Goal: Book appointment/travel/reservation

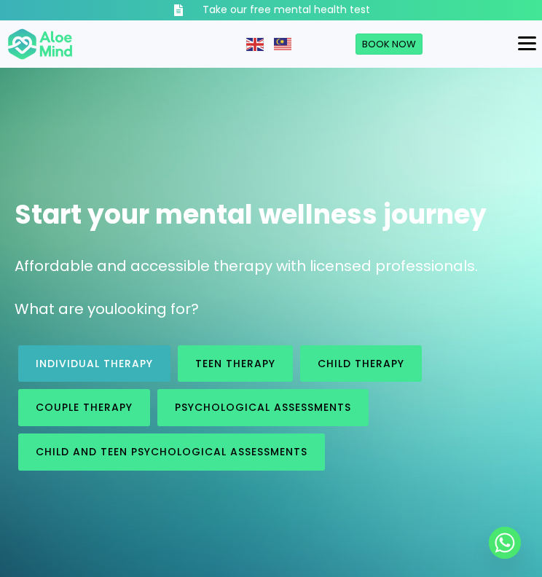
click at [114, 367] on span "Individual therapy" at bounding box center [94, 363] width 117 height 15
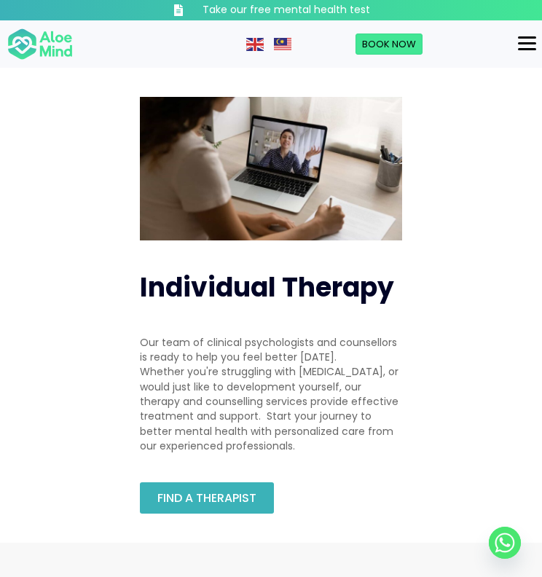
click at [228, 492] on span "Find a therapist" at bounding box center [206, 498] width 99 height 17
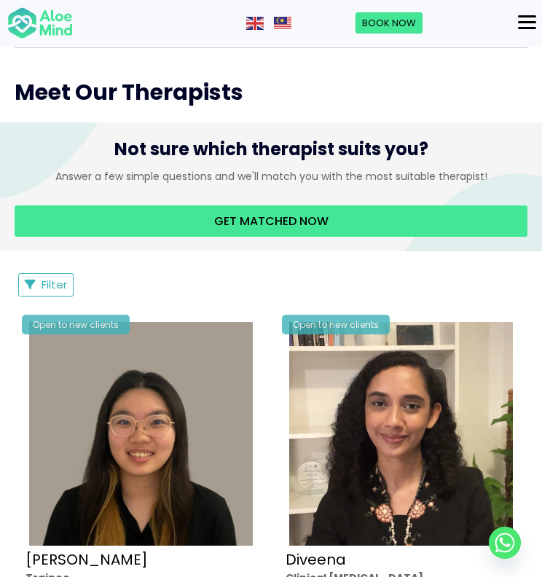
scroll to position [732, 0]
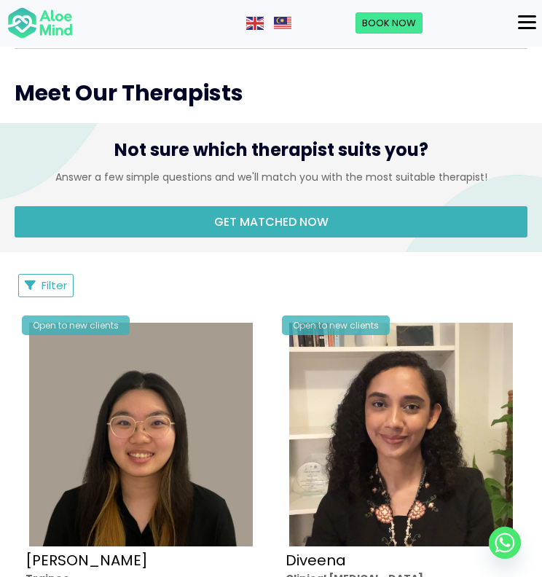
click at [285, 226] on span "Get matched now" at bounding box center [271, 222] width 114 height 17
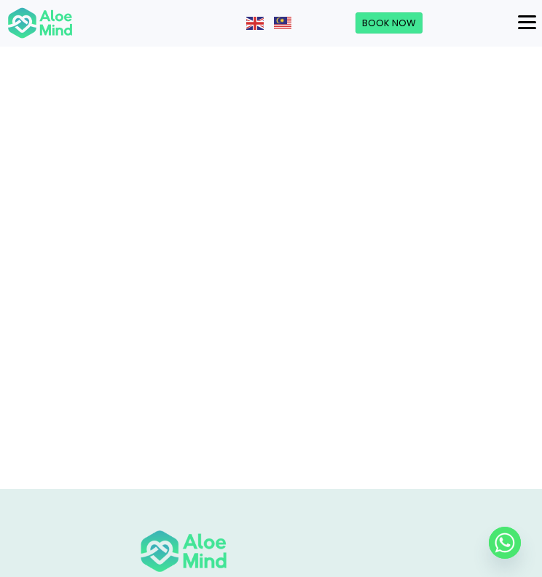
scroll to position [135, 0]
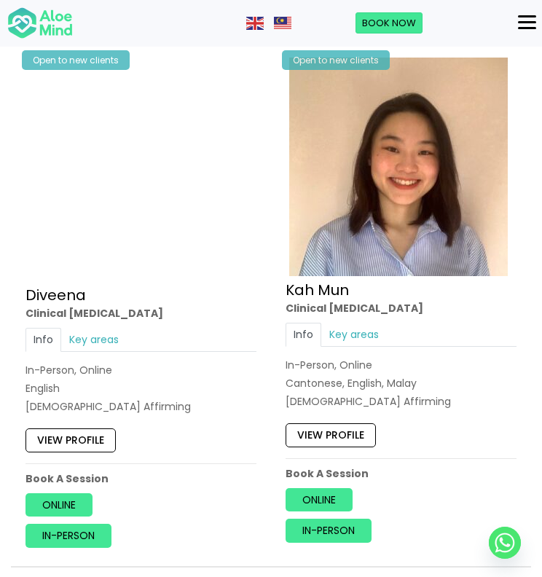
scroll to position [1047, 0]
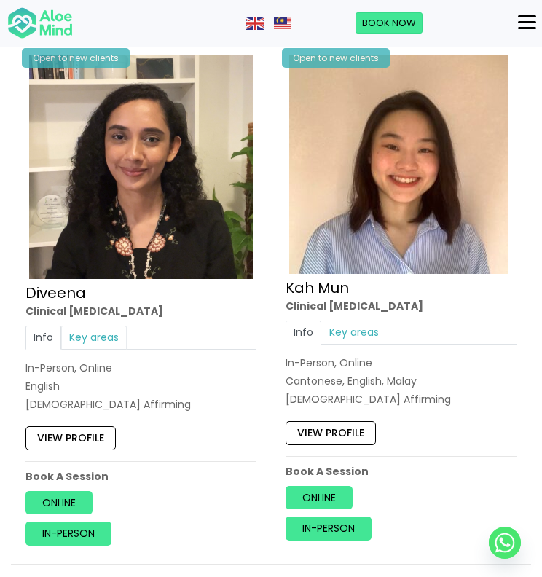
click at [88, 335] on link "Key areas" at bounding box center [94, 337] width 66 height 23
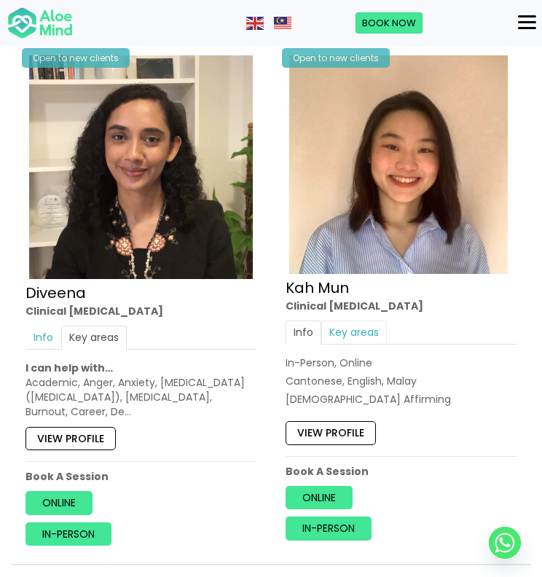
click at [341, 329] on link "Key areas" at bounding box center [354, 332] width 66 height 23
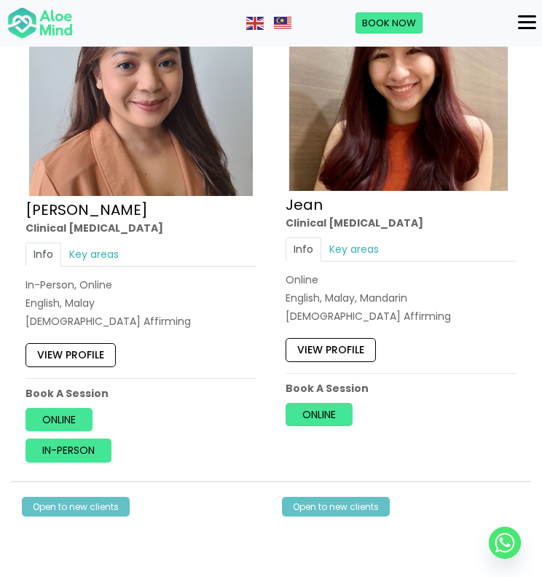
scroll to position [1663, 0]
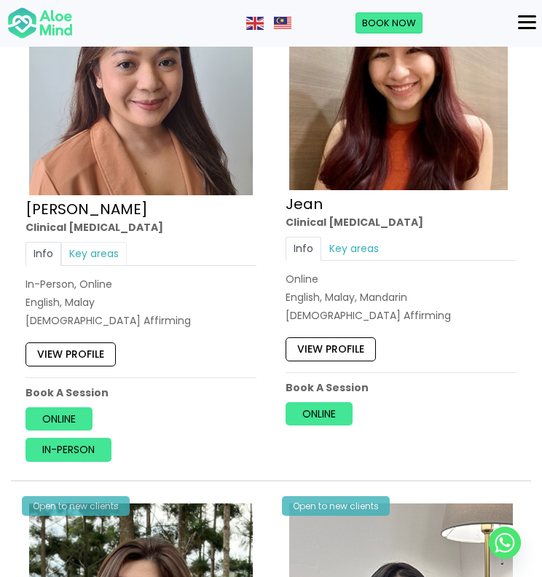
click at [86, 245] on link "Key areas" at bounding box center [94, 253] width 66 height 23
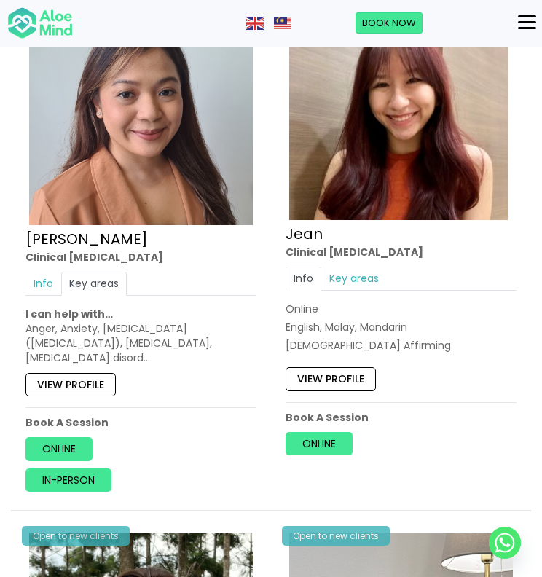
scroll to position [1612, 0]
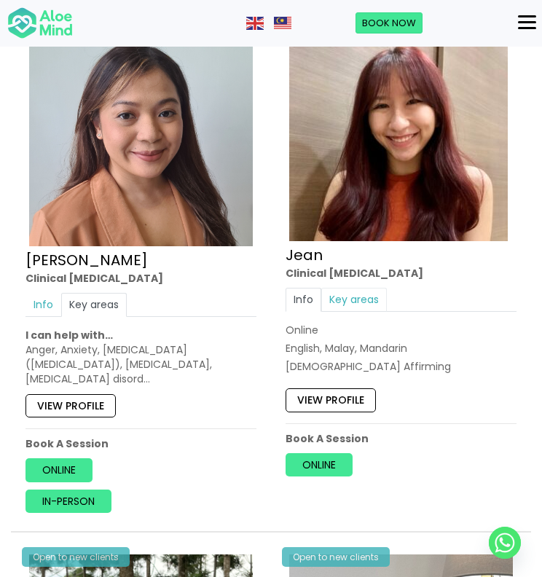
click at [353, 296] on link "Key areas" at bounding box center [354, 299] width 66 height 23
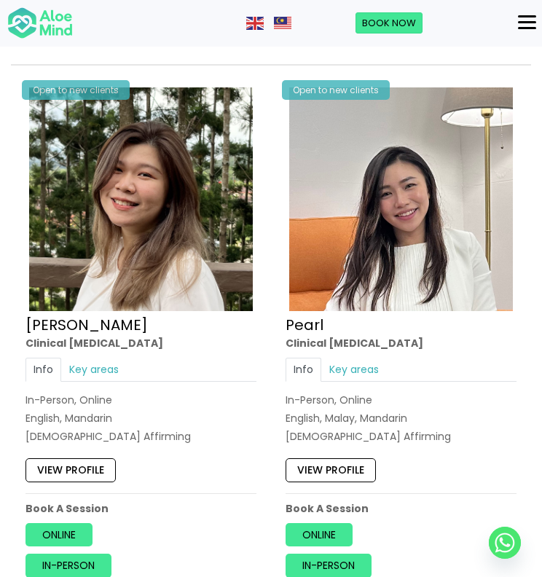
scroll to position [2080, 0]
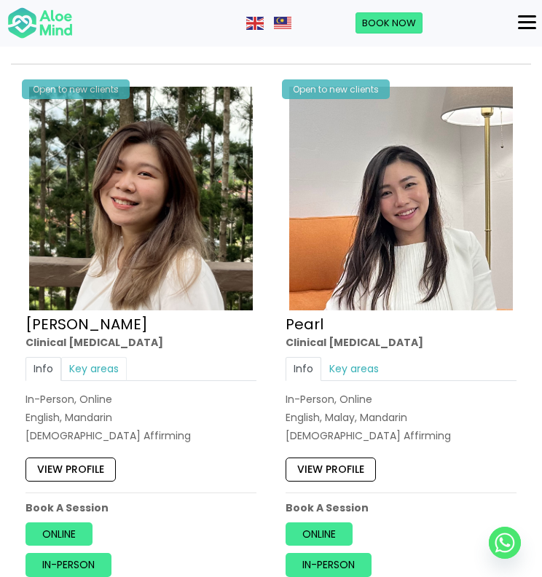
click at [87, 364] on link "Key areas" at bounding box center [94, 368] width 66 height 23
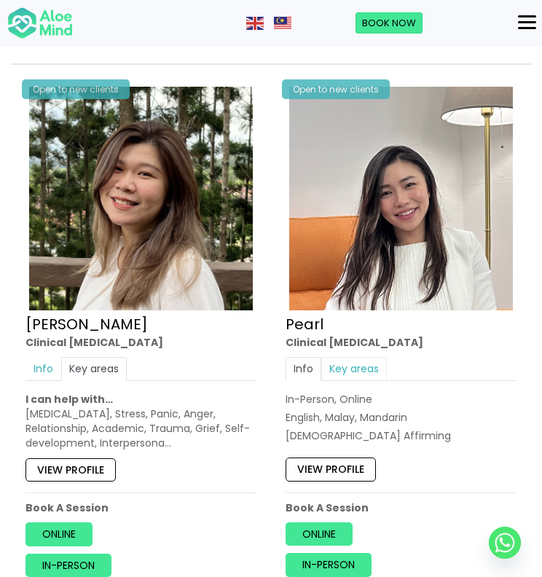
click at [352, 359] on link "Key areas" at bounding box center [354, 368] width 66 height 23
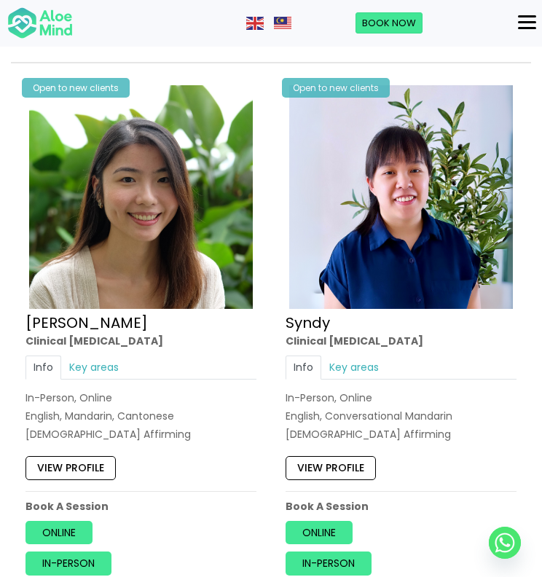
scroll to position [2626, 0]
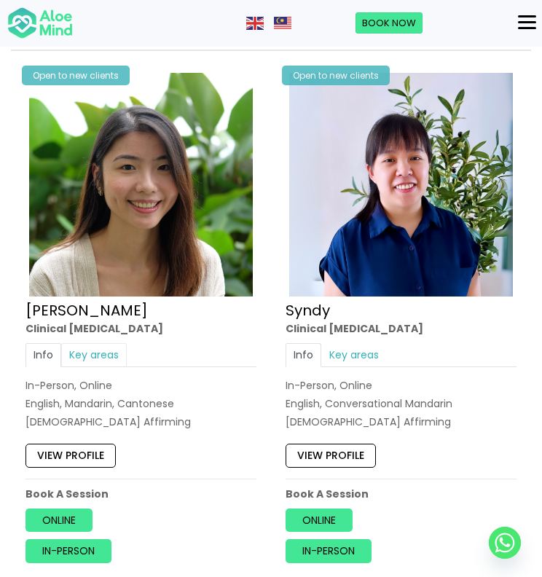
click at [98, 343] on link "Key areas" at bounding box center [94, 354] width 66 height 23
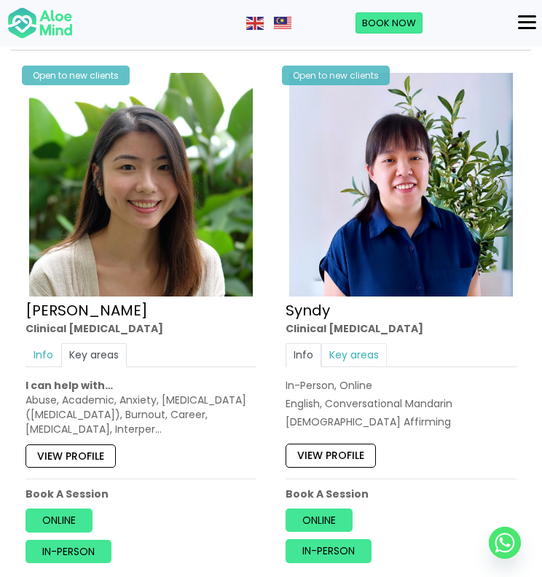
click at [356, 343] on link "Key areas" at bounding box center [354, 354] width 66 height 23
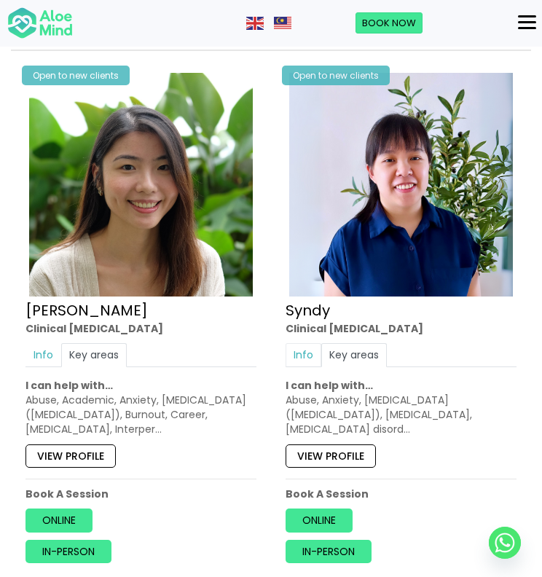
click at [303, 346] on link "Info" at bounding box center [304, 354] width 36 height 23
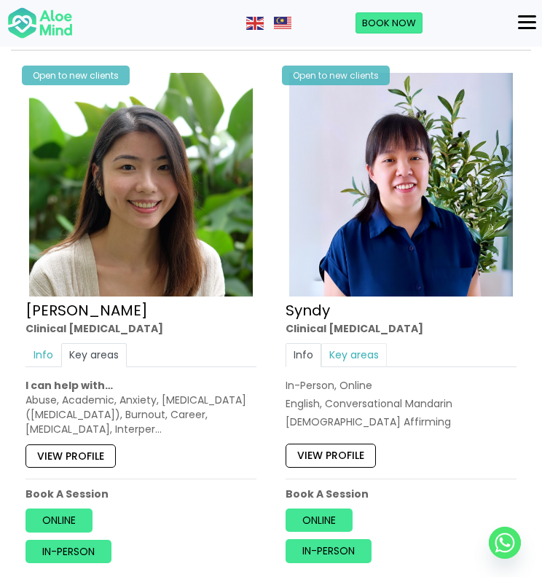
click at [342, 345] on link "Key areas" at bounding box center [354, 354] width 66 height 23
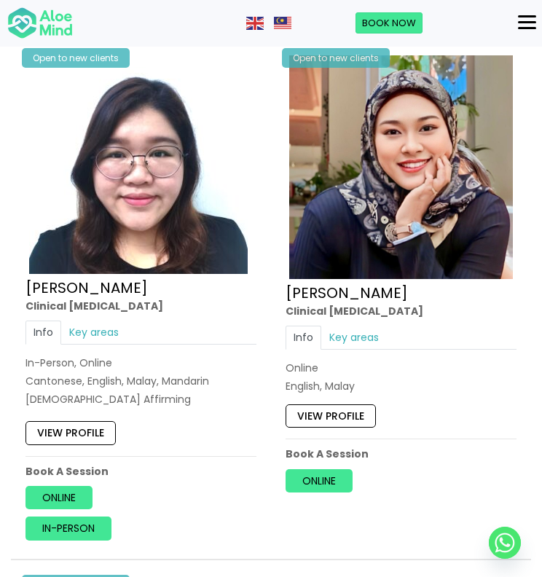
scroll to position [3182, 0]
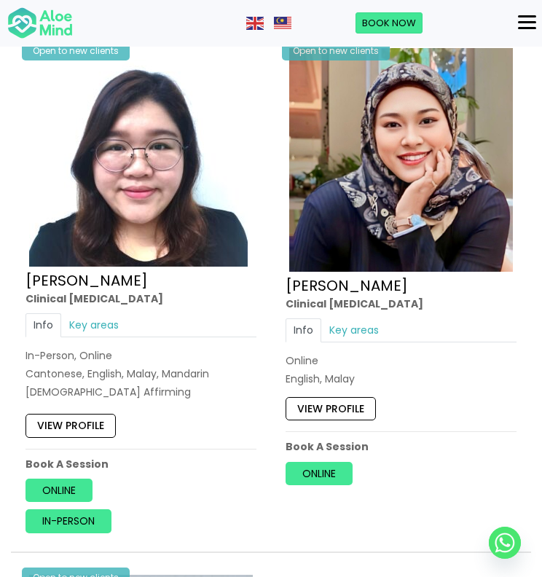
click at [90, 326] on div "Info Key areas In-Person, Online Cantonese, English, Malay, Mandarin LGBTQ Affi…" at bounding box center [141, 356] width 231 height 86
click at [95, 313] on link "Key areas" at bounding box center [94, 324] width 66 height 23
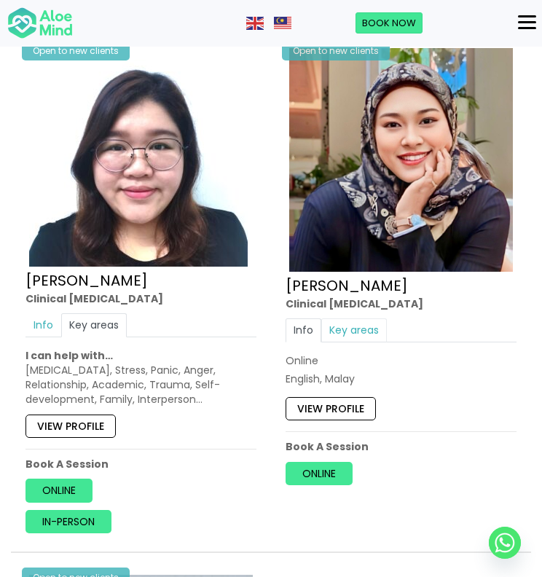
click at [343, 324] on link "Key areas" at bounding box center [354, 329] width 66 height 23
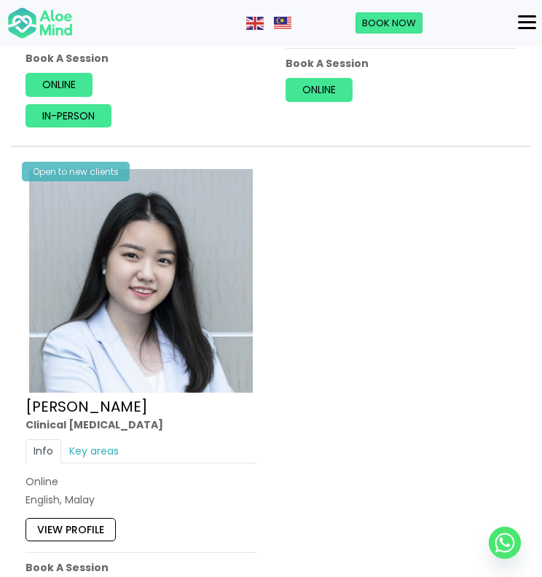
scroll to position [3600, 0]
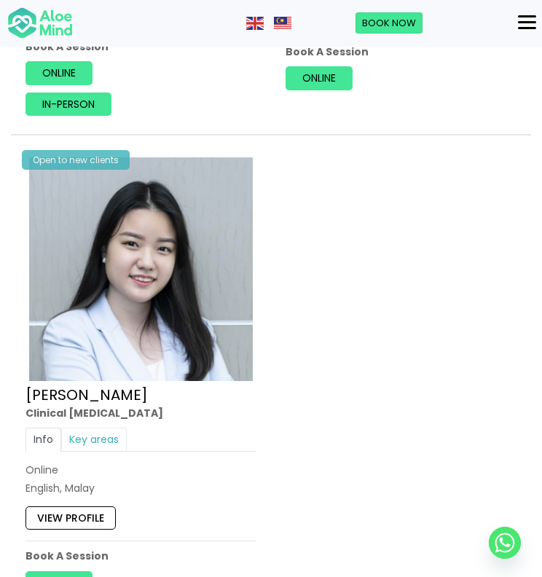
click at [85, 428] on link "Key areas" at bounding box center [94, 439] width 66 height 23
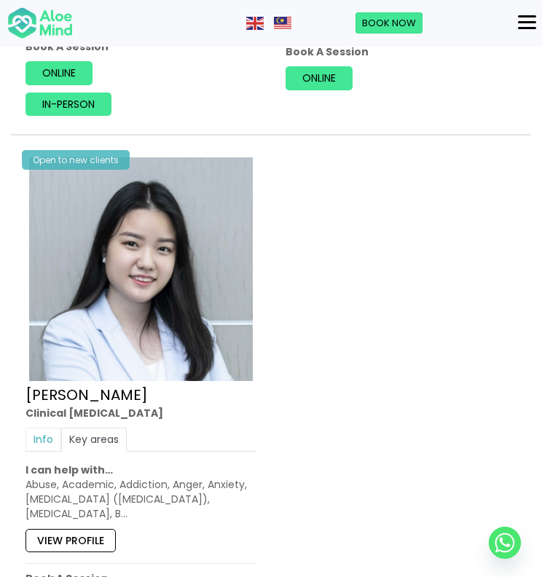
click at [42, 428] on link "Info" at bounding box center [44, 439] width 36 height 23
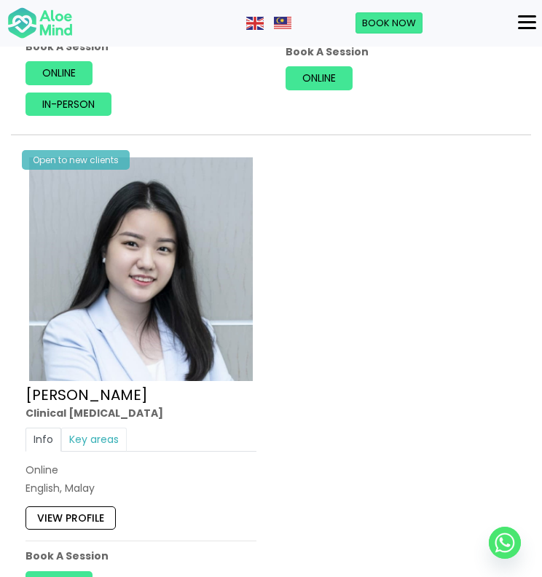
click at [88, 428] on link "Key areas" at bounding box center [94, 439] width 66 height 23
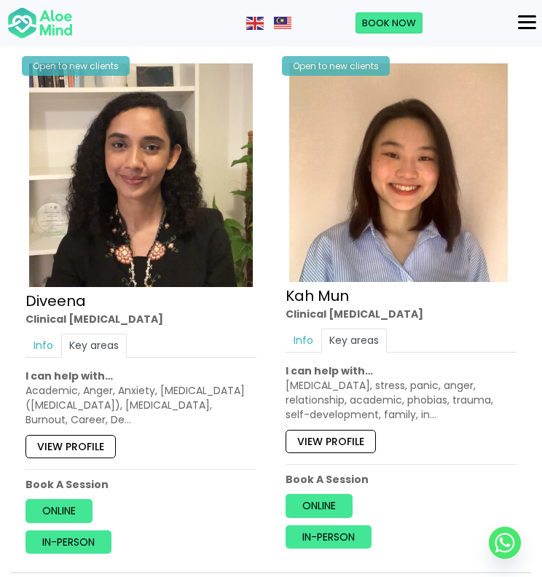
scroll to position [1039, 0]
click at [44, 334] on link "Info" at bounding box center [44, 345] width 36 height 23
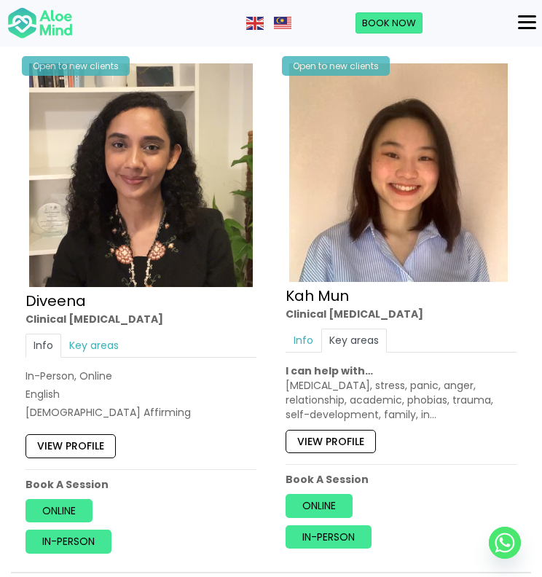
click at [66, 441] on link "View profile" at bounding box center [71, 446] width 90 height 23
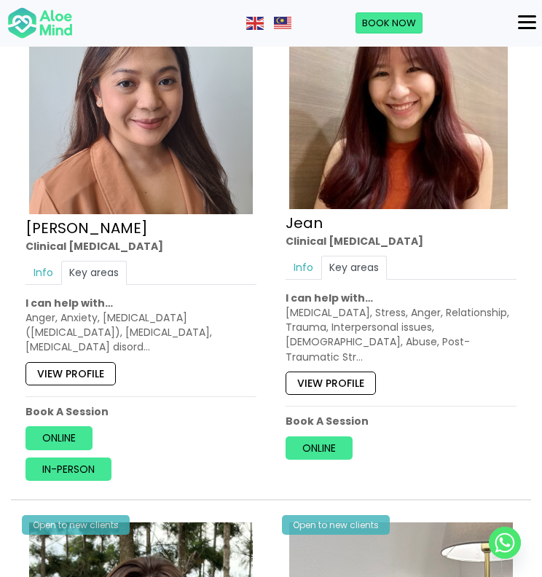
scroll to position [1651, 0]
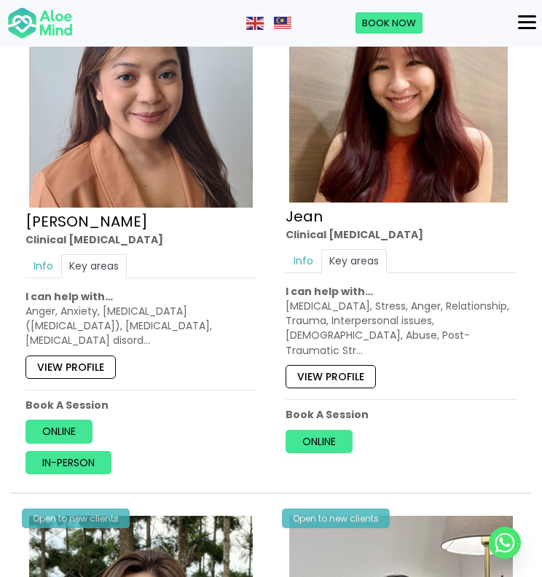
click at [69, 365] on link "View profile" at bounding box center [71, 366] width 90 height 23
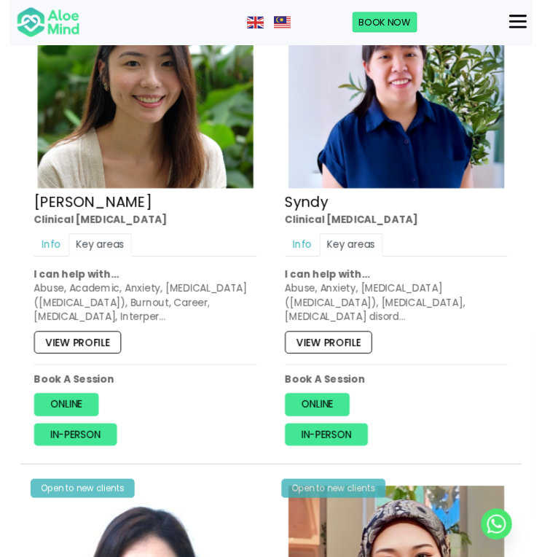
scroll to position [2729, 0]
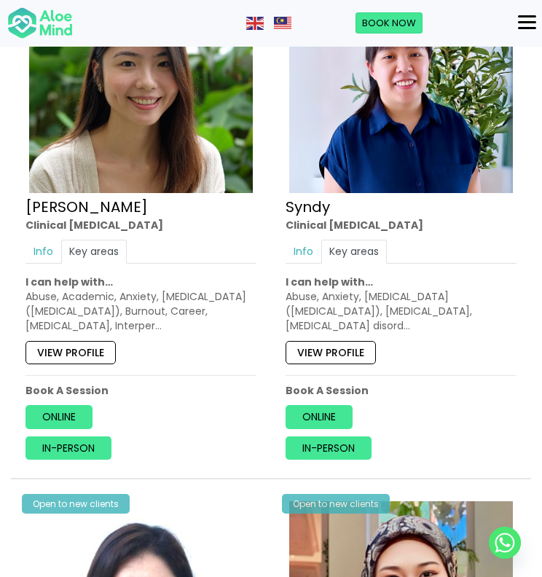
click at [332, 340] on link "View profile" at bounding box center [331, 351] width 90 height 23
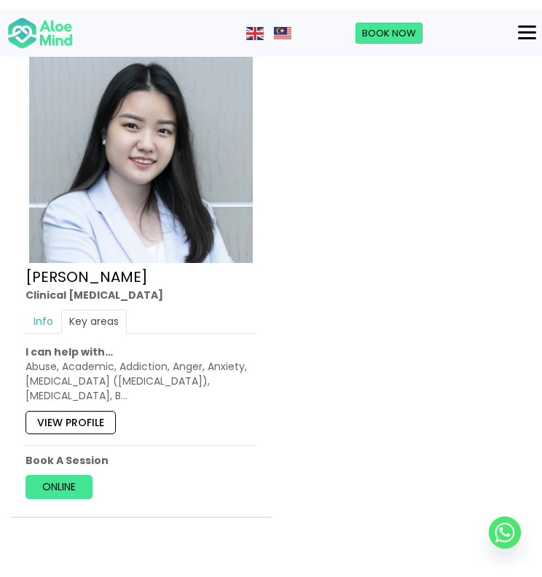
scroll to position [3730, 0]
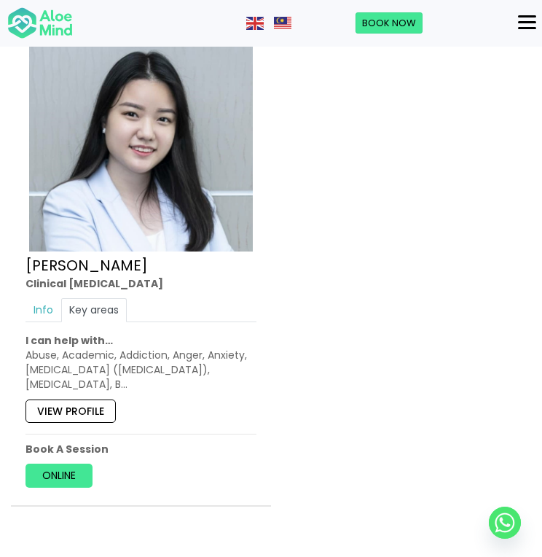
click at [58, 399] on link "View profile" at bounding box center [71, 410] width 90 height 23
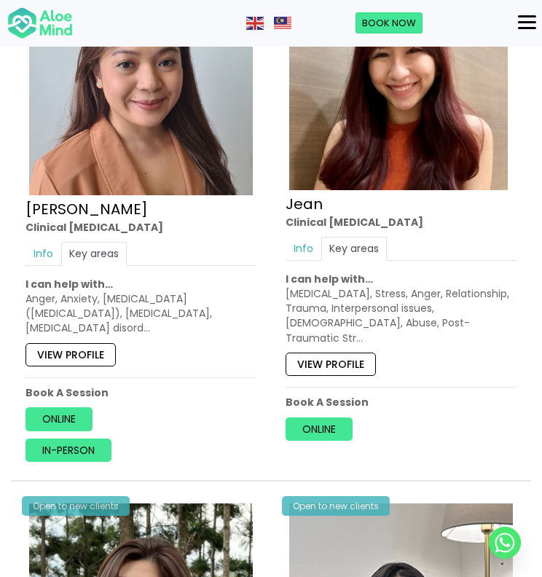
scroll to position [1666, 0]
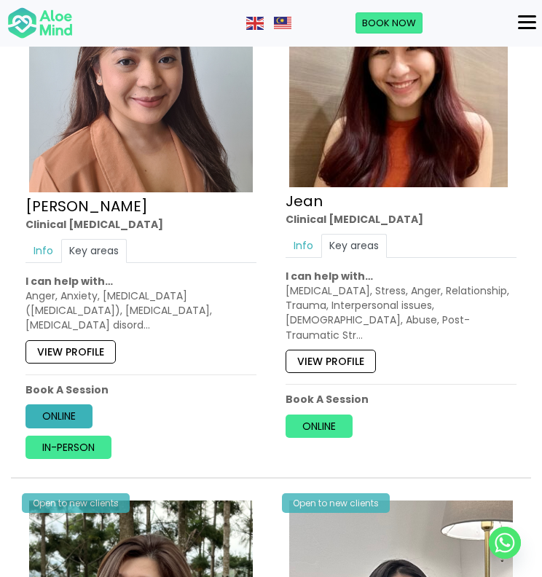
click at [60, 410] on link "Online" at bounding box center [59, 415] width 67 height 23
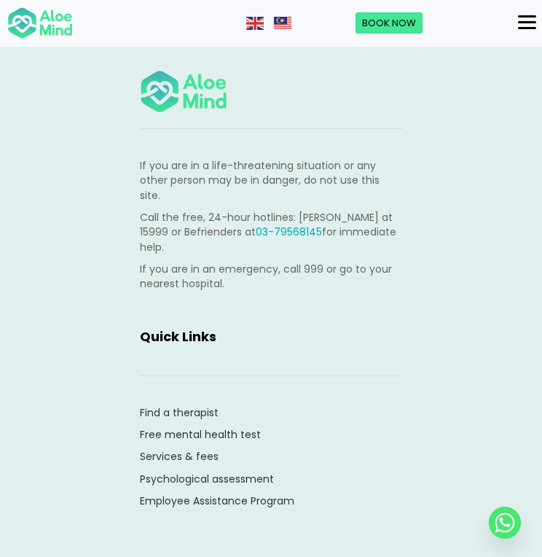
scroll to position [2472, 0]
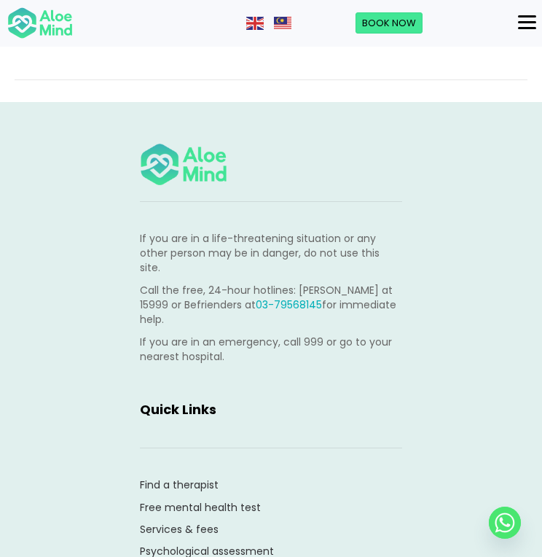
scroll to position [2216, 0]
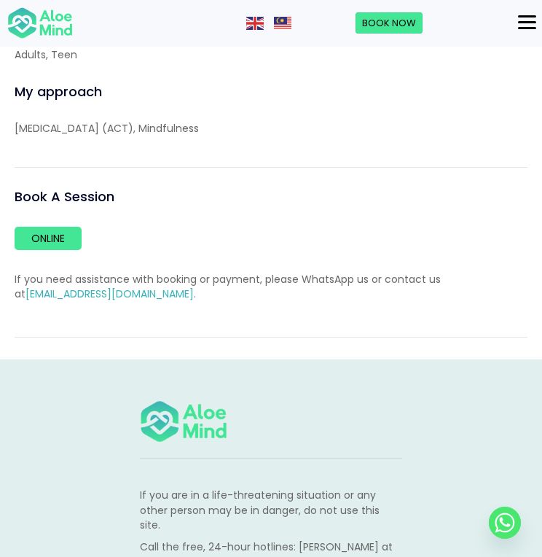
scroll to position [1987, 0]
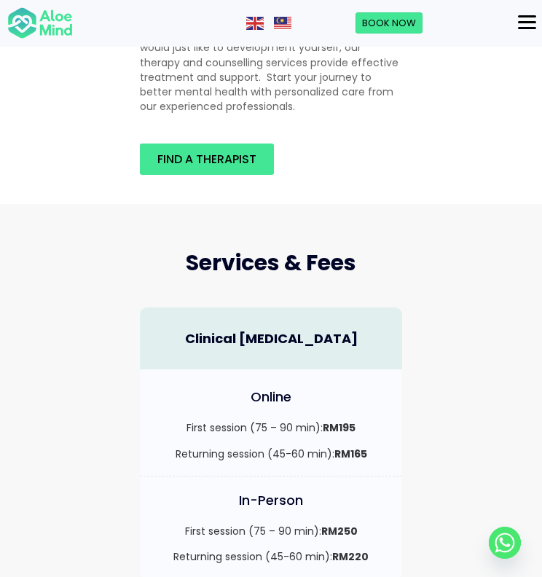
scroll to position [336, 0]
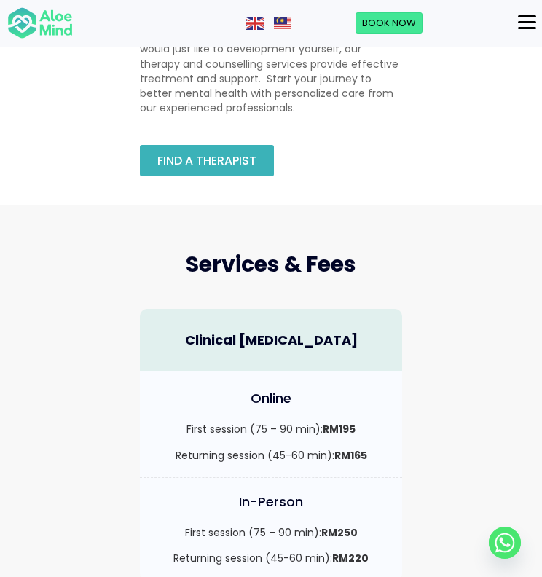
click at [224, 163] on span "Find a therapist" at bounding box center [206, 160] width 99 height 17
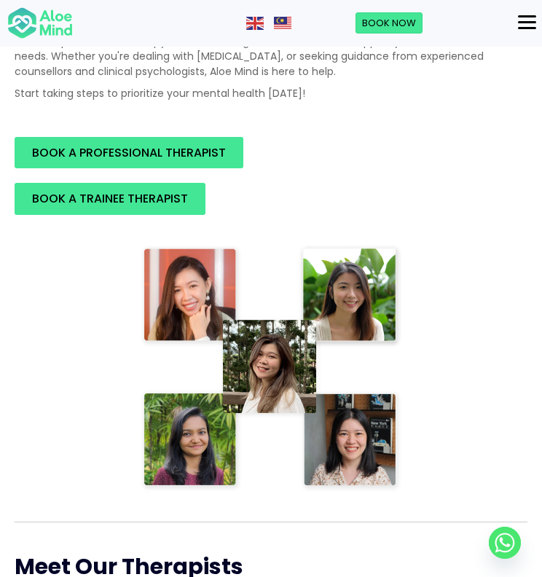
scroll to position [259, 0]
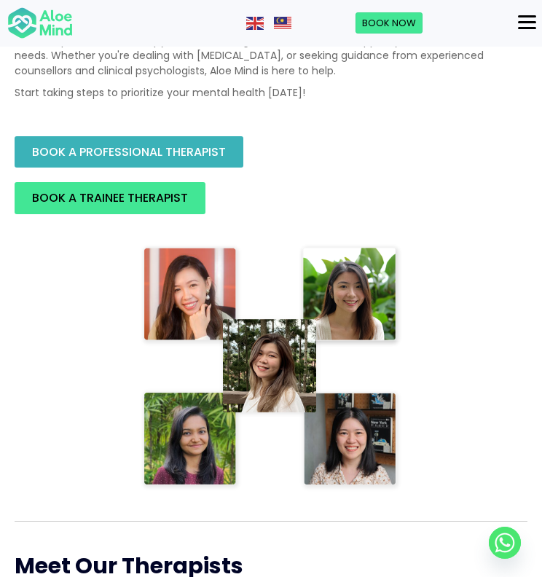
click at [62, 136] on link "BOOK A PROFESSIONAL THERAPIST" at bounding box center [129, 151] width 229 height 31
